Goal: Information Seeking & Learning: Learn about a topic

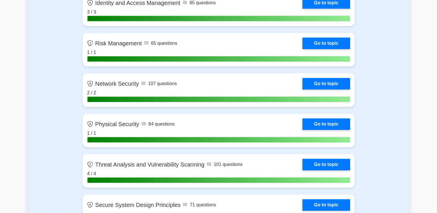
scroll to position [376, 0]
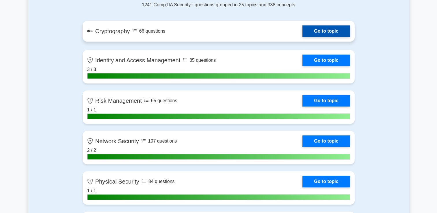
click at [303, 34] on link "Go to topic" at bounding box center [326, 31] width 47 height 12
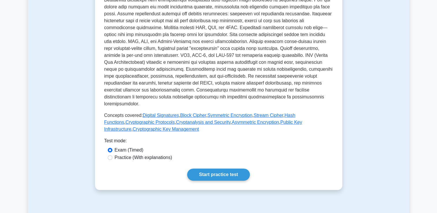
scroll to position [202, 0]
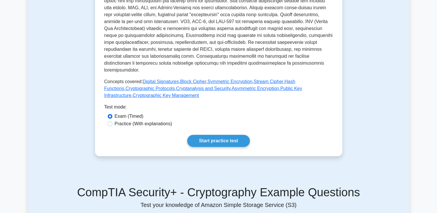
click at [157, 121] on label "Practice (With explanations)" at bounding box center [144, 124] width 58 height 7
click at [112, 122] on input "Practice (With explanations)" at bounding box center [110, 124] width 5 height 5
radio input "true"
click at [219, 135] on link "Start practice test" at bounding box center [218, 141] width 63 height 12
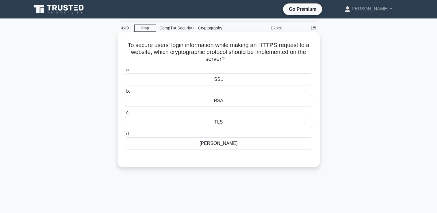
click at [239, 146] on div "[PERSON_NAME]" at bounding box center [218, 144] width 187 height 12
click at [125, 136] on input "[PERSON_NAME]" at bounding box center [125, 134] width 0 height 4
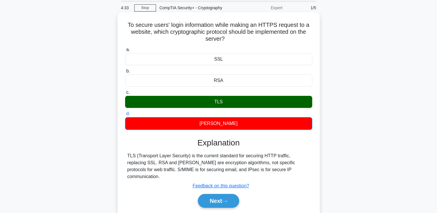
scroll to position [58, 0]
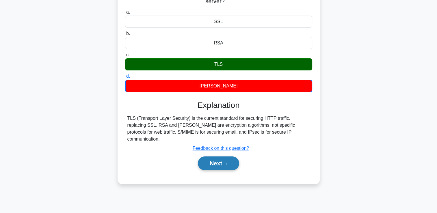
click at [231, 158] on button "Next" at bounding box center [218, 164] width 41 height 14
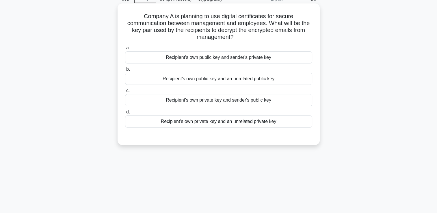
scroll to position [0, 0]
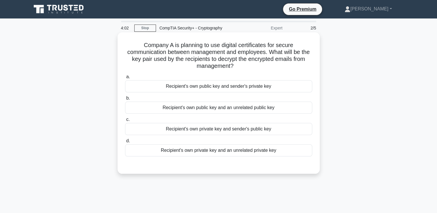
click at [220, 86] on div "Recipient's own public key and sender's private key" at bounding box center [218, 86] width 187 height 12
click at [125, 79] on input "a. Recipient's own public key and sender's private key" at bounding box center [125, 77] width 0 height 4
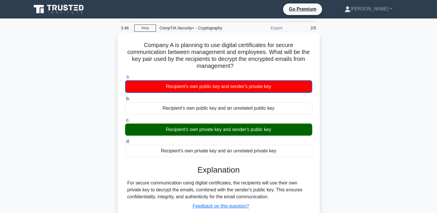
scroll to position [58, 0]
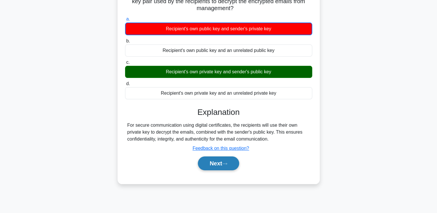
click at [212, 167] on button "Next" at bounding box center [218, 164] width 41 height 14
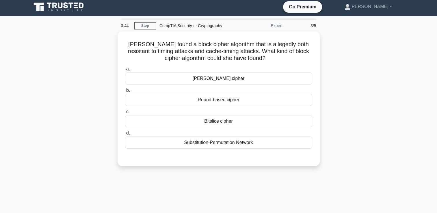
scroll to position [0, 0]
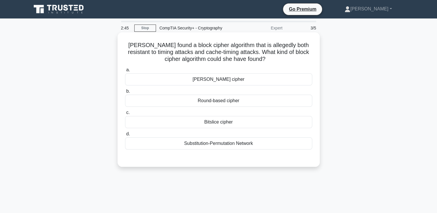
click at [209, 95] on label "b. Round-based cipher" at bounding box center [218, 97] width 187 height 19
click at [125, 93] on input "b. Round-based cipher" at bounding box center [125, 92] width 0 height 4
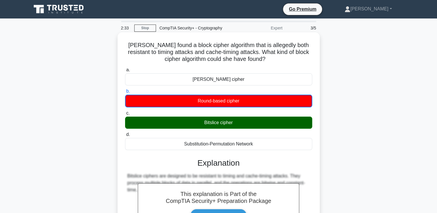
drag, startPoint x: 237, startPoint y: 119, endPoint x: 218, endPoint y: 123, distance: 19.5
click at [218, 123] on div "Bitslice cipher" at bounding box center [218, 123] width 187 height 12
drag, startPoint x: 218, startPoint y: 123, endPoint x: 238, endPoint y: 124, distance: 20.0
click at [238, 124] on div "Bitslice cipher" at bounding box center [218, 123] width 187 height 12
click at [125, 115] on input "c. Bitslice cipher" at bounding box center [125, 114] width 0 height 4
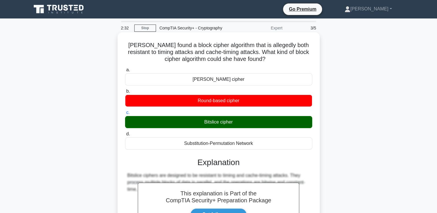
click at [233, 122] on div "Bitslice cipher" at bounding box center [218, 122] width 187 height 12
click at [125, 115] on input "c. Bitslice cipher" at bounding box center [125, 113] width 0 height 4
drag, startPoint x: 233, startPoint y: 123, endPoint x: 200, endPoint y: 122, distance: 33.0
click at [200, 122] on div "Bitslice cipher" at bounding box center [218, 122] width 187 height 12
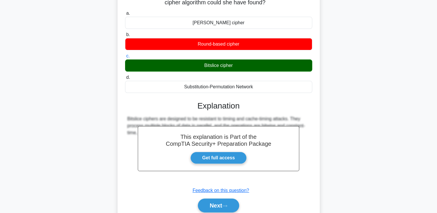
scroll to position [58, 0]
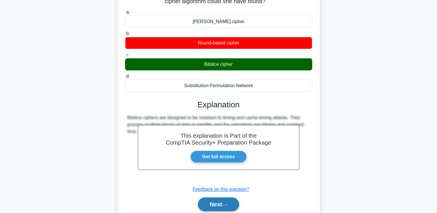
click at [208, 208] on button "Next" at bounding box center [218, 205] width 41 height 14
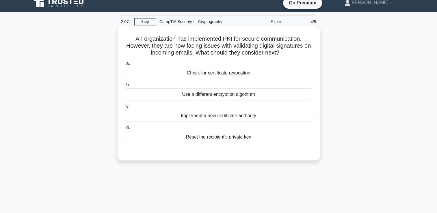
scroll to position [0, 0]
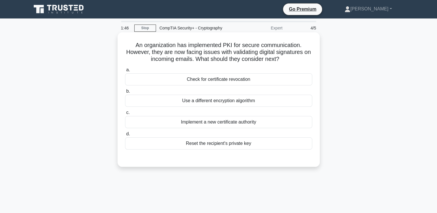
click at [238, 82] on div "Check for certificate revocation" at bounding box center [218, 79] width 187 height 12
click at [125, 72] on input "a. Check for certificate revocation" at bounding box center [125, 70] width 0 height 4
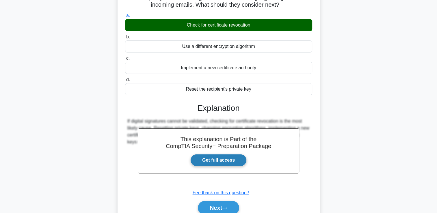
scroll to position [58, 0]
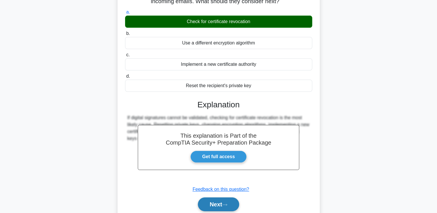
click at [213, 206] on button "Next" at bounding box center [218, 205] width 41 height 14
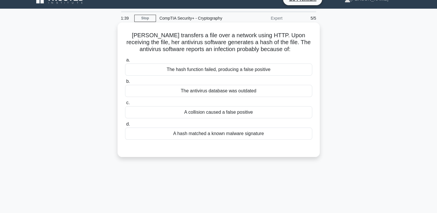
scroll to position [0, 0]
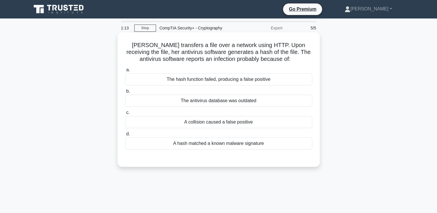
click at [197, 80] on div "The hash function failed, producing a false positive" at bounding box center [218, 79] width 187 height 12
click at [125, 72] on input "a. The hash function failed, producing a false positive" at bounding box center [125, 70] width 0 height 4
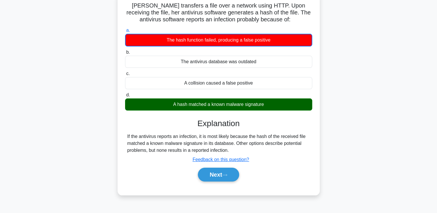
scroll to position [58, 0]
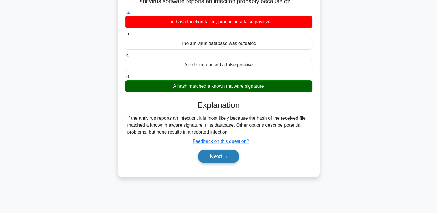
click at [232, 158] on button "Next" at bounding box center [218, 157] width 41 height 14
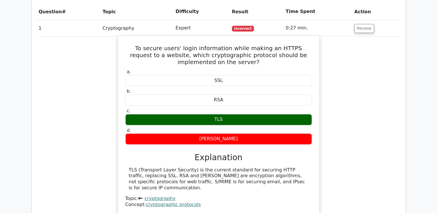
scroll to position [405, 0]
